Goal: Information Seeking & Learning: Learn about a topic

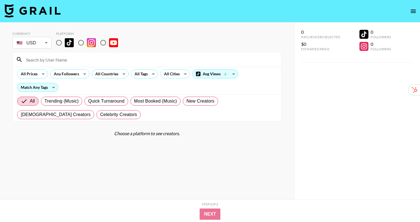
click at [58, 40] on input "radio" at bounding box center [59, 43] width 12 height 12
radio input "true"
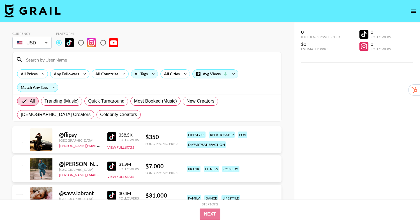
click at [147, 76] on div "All Tags" at bounding box center [140, 74] width 18 height 8
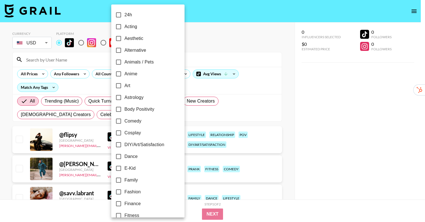
click at [146, 122] on label "Comedy" at bounding box center [144, 121] width 63 height 12
click at [124, 122] on input "Comedy" at bounding box center [119, 121] width 12 height 12
checkbox input "true"
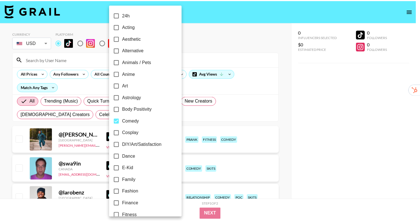
scroll to position [1, 0]
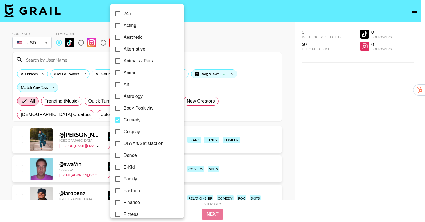
click at [230, 121] on div at bounding box center [212, 111] width 425 height 222
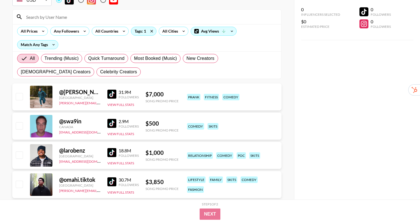
scroll to position [44, 0]
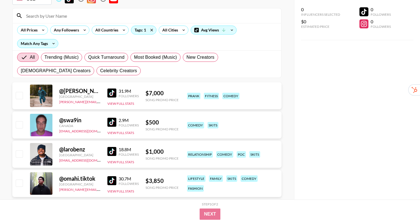
click at [108, 153] on img at bounding box center [112, 151] width 9 height 9
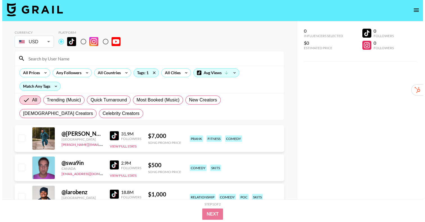
scroll to position [0, 0]
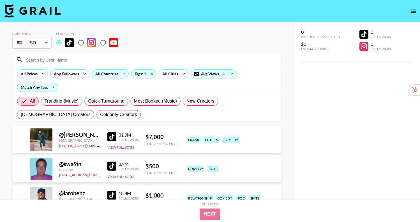
click at [104, 75] on div "All Countries" at bounding box center [106, 74] width 28 height 8
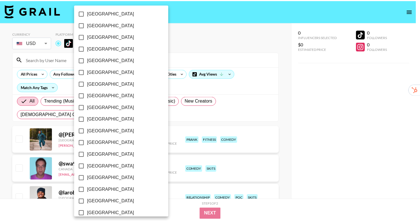
scroll to position [433, 0]
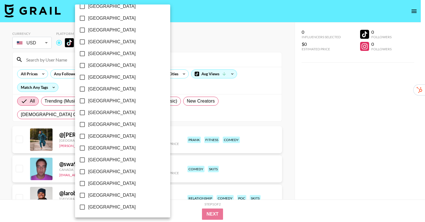
click at [111, 181] on span "[GEOGRAPHIC_DATA]" at bounding box center [111, 183] width 47 height 7
click at [88, 181] on input "[GEOGRAPHIC_DATA]" at bounding box center [82, 183] width 12 height 12
checkbox input "true"
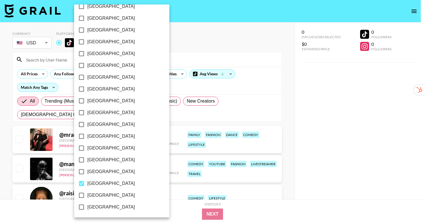
click at [113, 194] on span "[GEOGRAPHIC_DATA]" at bounding box center [110, 195] width 47 height 7
click at [87, 194] on input "[GEOGRAPHIC_DATA]" at bounding box center [82, 195] width 12 height 12
checkbox input "true"
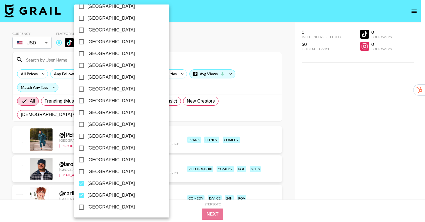
click at [289, 118] on div at bounding box center [212, 111] width 425 height 222
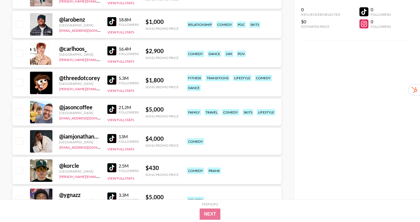
scroll to position [163, 0]
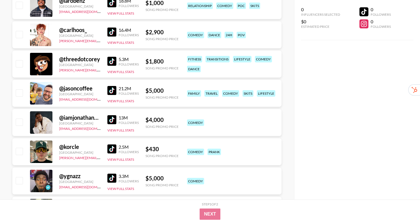
click at [108, 152] on img at bounding box center [112, 148] width 9 height 9
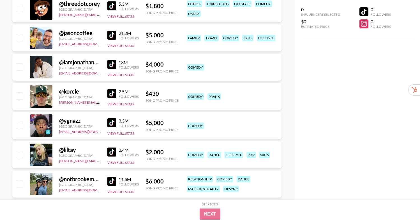
scroll to position [219, 0]
click at [110, 150] on img at bounding box center [112, 151] width 9 height 9
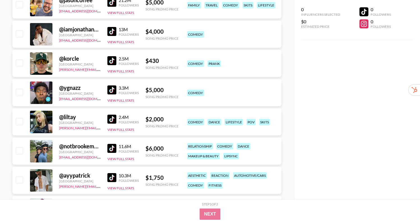
scroll to position [253, 0]
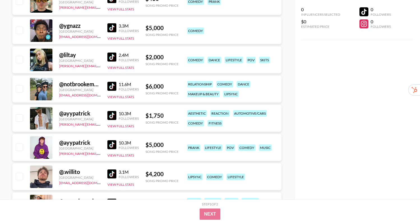
click at [106, 147] on div "@ ayypatrick [GEOGRAPHIC_DATA] [PERSON_NAME][EMAIL_ADDRESS][DOMAIN_NAME] 10.3M …" at bounding box center [146, 147] width 269 height 27
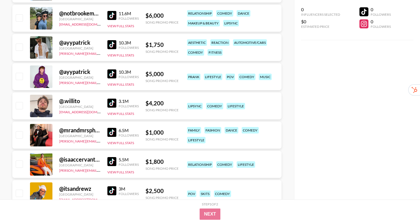
scroll to position [385, 0]
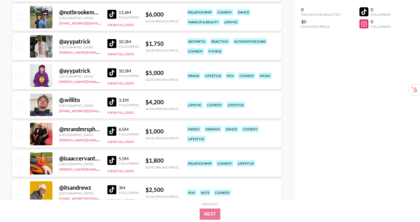
click at [110, 129] on img at bounding box center [112, 131] width 9 height 9
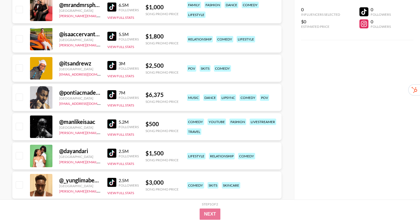
scroll to position [509, 0]
click at [110, 124] on img at bounding box center [112, 123] width 9 height 9
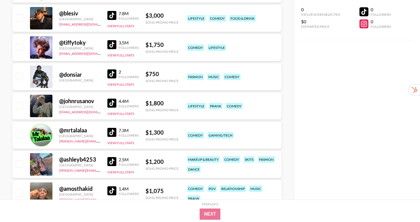
scroll to position [791, 0]
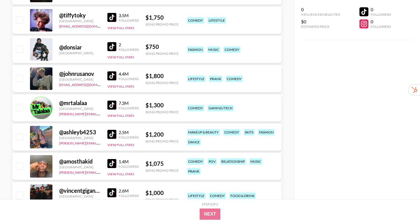
click at [108, 133] on img at bounding box center [112, 134] width 9 height 9
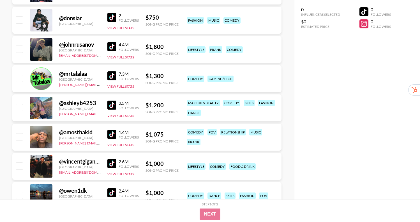
scroll to position [820, 0]
click at [107, 136] on div "@ amosthakid [GEOGRAPHIC_DATA] [PERSON_NAME][EMAIL_ADDRESS][DOMAIN_NAME] 1.4M F…" at bounding box center [146, 136] width 269 height 27
click at [114, 132] on img at bounding box center [112, 133] width 9 height 9
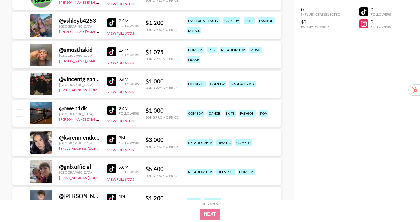
scroll to position [905, 0]
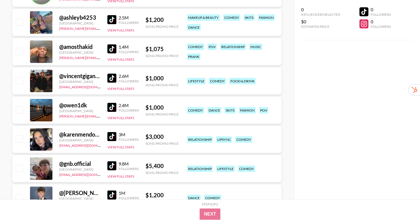
click at [112, 109] on img at bounding box center [112, 107] width 9 height 9
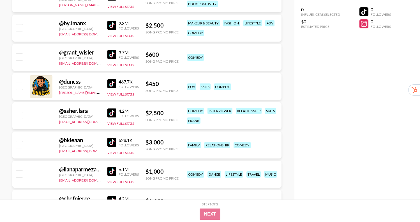
scroll to position [2010, 0]
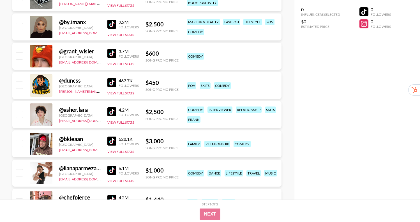
click at [113, 111] on img at bounding box center [112, 111] width 9 height 9
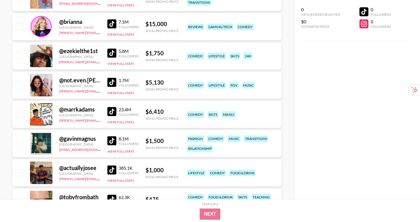
scroll to position [2545, 0]
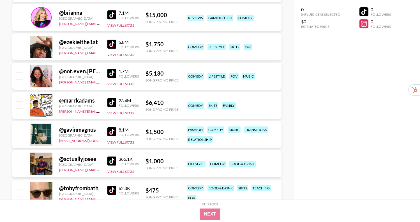
click at [109, 161] on img at bounding box center [112, 160] width 9 height 9
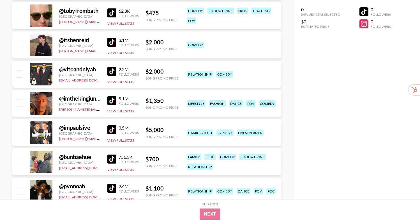
scroll to position [2723, 0]
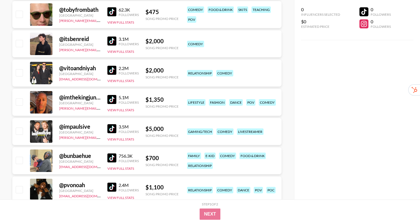
click at [108, 158] on img at bounding box center [112, 157] width 9 height 9
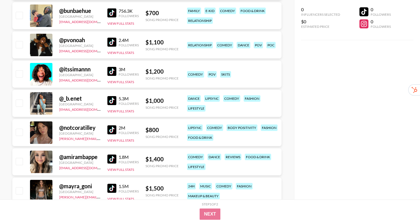
scroll to position [2865, 0]
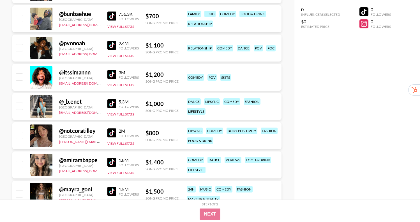
click at [111, 68] on div "3M Followers View Full Stats" at bounding box center [123, 77] width 31 height 20
click at [113, 76] on img at bounding box center [112, 74] width 9 height 9
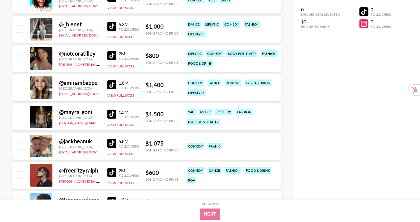
scroll to position [2956, 0]
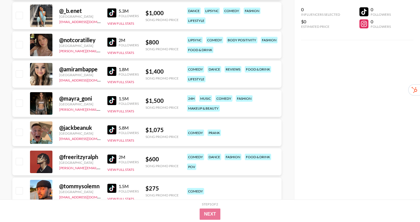
click at [108, 99] on img at bounding box center [112, 100] width 9 height 9
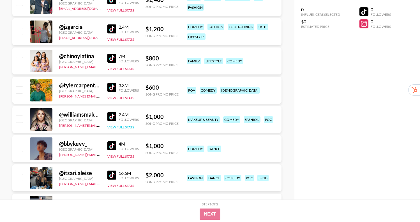
scroll to position [3181, 0]
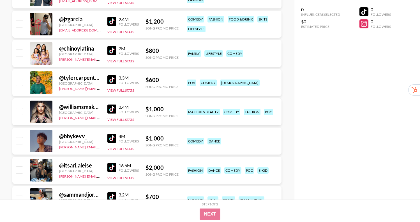
click at [112, 138] on img at bounding box center [112, 138] width 9 height 9
click at [110, 168] on img at bounding box center [112, 167] width 9 height 9
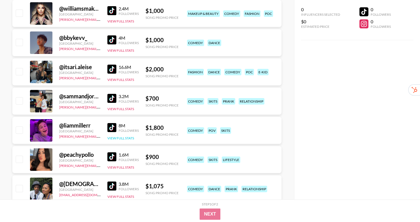
scroll to position [3280, 0]
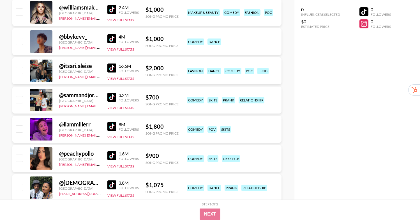
click at [113, 126] on img at bounding box center [112, 126] width 9 height 9
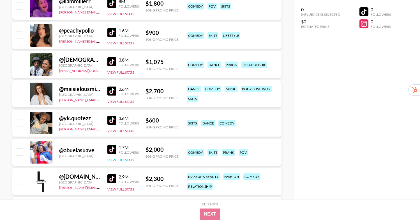
scroll to position [3403, 0]
click at [109, 145] on img at bounding box center [112, 149] width 9 height 9
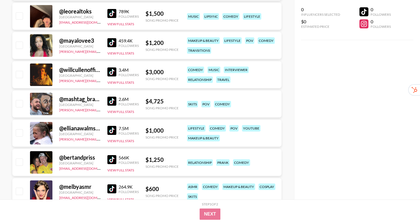
scroll to position [3599, 0]
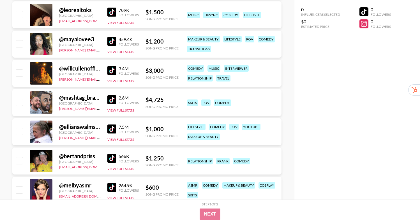
click at [112, 159] on img at bounding box center [112, 158] width 9 height 9
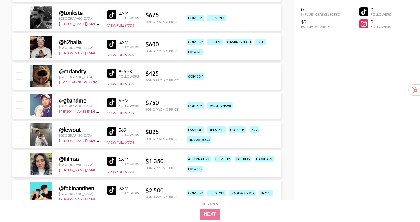
scroll to position [3930, 0]
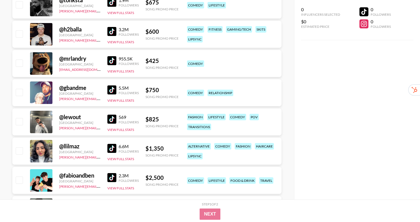
click at [109, 148] on img at bounding box center [112, 148] width 9 height 9
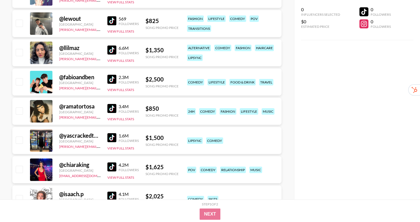
scroll to position [4040, 0]
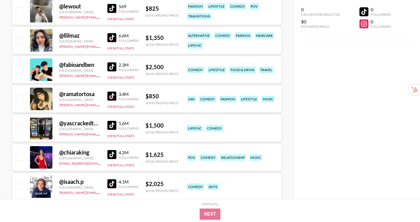
click at [108, 156] on img at bounding box center [112, 154] width 9 height 9
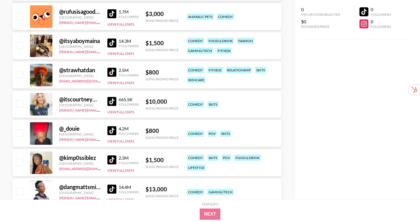
scroll to position [4360, 0]
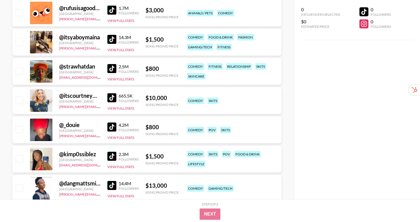
click at [111, 157] on img at bounding box center [112, 156] width 9 height 9
